Goal: Task Accomplishment & Management: Use online tool/utility

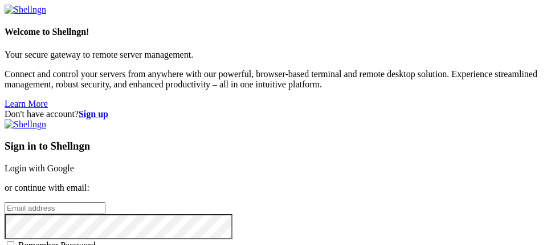
click at [74, 163] on link "Login with Google" at bounding box center [40, 168] width 70 height 10
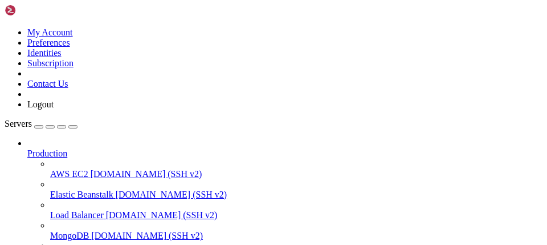
scroll to position [216, 0]
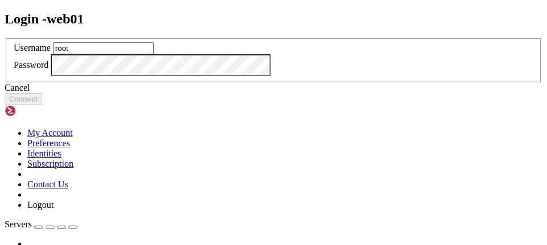
type input "root"
click button "Connect" at bounding box center [24, 99] width 38 height 12
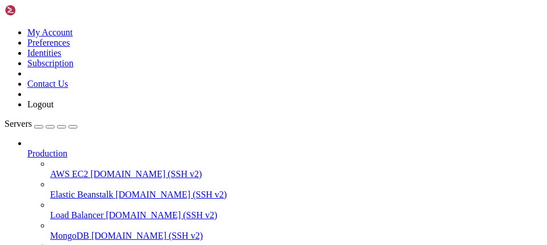
drag, startPoint x: 155, startPoint y: 791, endPoint x: 113, endPoint y: 769, distance: 47.5
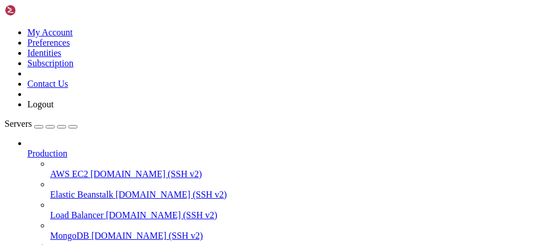
drag, startPoint x: 298, startPoint y: 806, endPoint x: 371, endPoint y: 732, distance: 103.6
drag, startPoint x: 319, startPoint y: 745, endPoint x: 351, endPoint y: 742, distance: 32.7
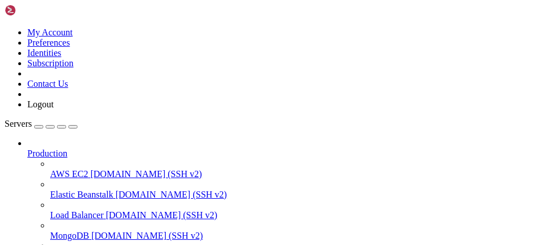
drag, startPoint x: 204, startPoint y: 666, endPoint x: 10, endPoint y: 656, distance: 194.1
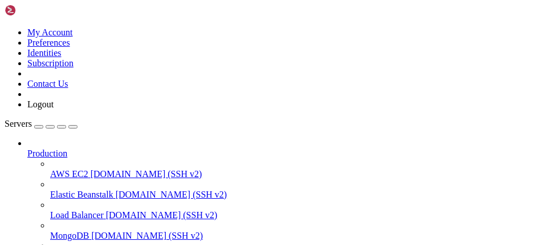
drag, startPoint x: 7, startPoint y: 653, endPoint x: 196, endPoint y: 666, distance: 189.2
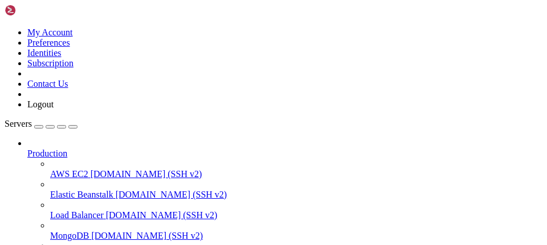
drag, startPoint x: 150, startPoint y: 649, endPoint x: 109, endPoint y: 658, distance: 41.9
drag, startPoint x: 196, startPoint y: 791, endPoint x: 10, endPoint y: 778, distance: 186.9
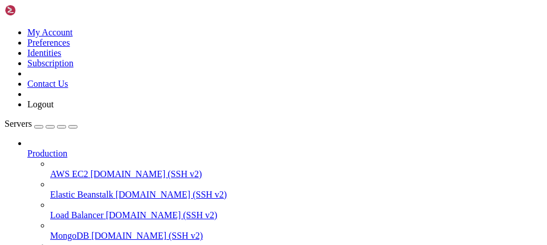
copy div "APT::Periodic::Update-Package-Lists "1"; APT::Periodic::Unattended-Upgrade "1";"
drag, startPoint x: 84, startPoint y: 673, endPoint x: 71, endPoint y: 659, distance: 19.4
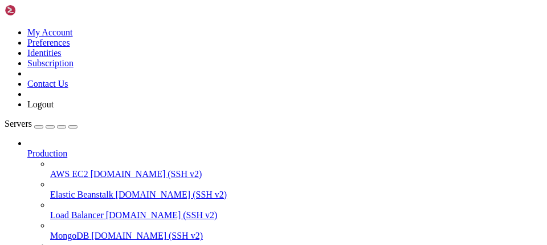
drag, startPoint x: 240, startPoint y: 775, endPoint x: 180, endPoint y: 749, distance: 66.1
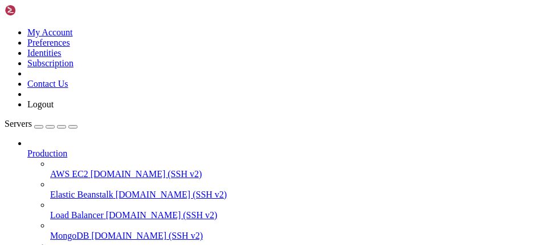
drag, startPoint x: 250, startPoint y: 780, endPoint x: 231, endPoint y: 778, distance: 18.9
drag, startPoint x: 271, startPoint y: 717, endPoint x: 223, endPoint y: 744, distance: 55.4
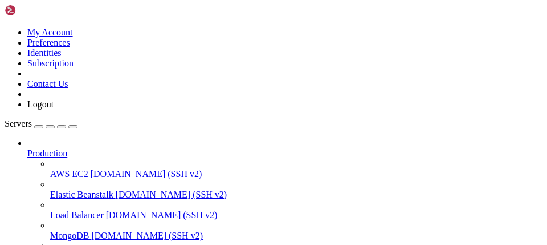
scroll to position [746, 0]
drag, startPoint x: 294, startPoint y: 807, endPoint x: 163, endPoint y: 743, distance: 146.1
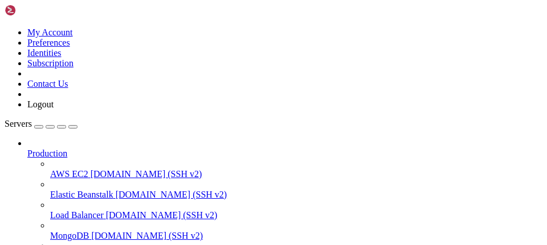
scroll to position [3121, 0]
drag, startPoint x: 405, startPoint y: 866, endPoint x: 263, endPoint y: 813, distance: 151.6
drag, startPoint x: 263, startPoint y: 813, endPoint x: 176, endPoint y: 778, distance: 94.4
drag, startPoint x: 176, startPoint y: 778, endPoint x: 112, endPoint y: 798, distance: 67.1
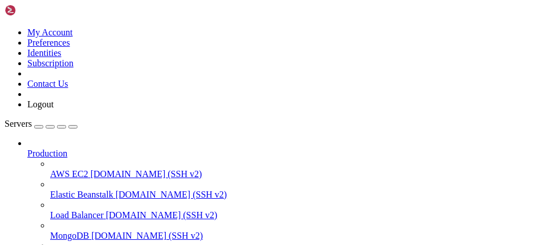
drag, startPoint x: 121, startPoint y: 741, endPoint x: 76, endPoint y: 753, distance: 46.6
